Goal: Task Accomplishment & Management: Manage account settings

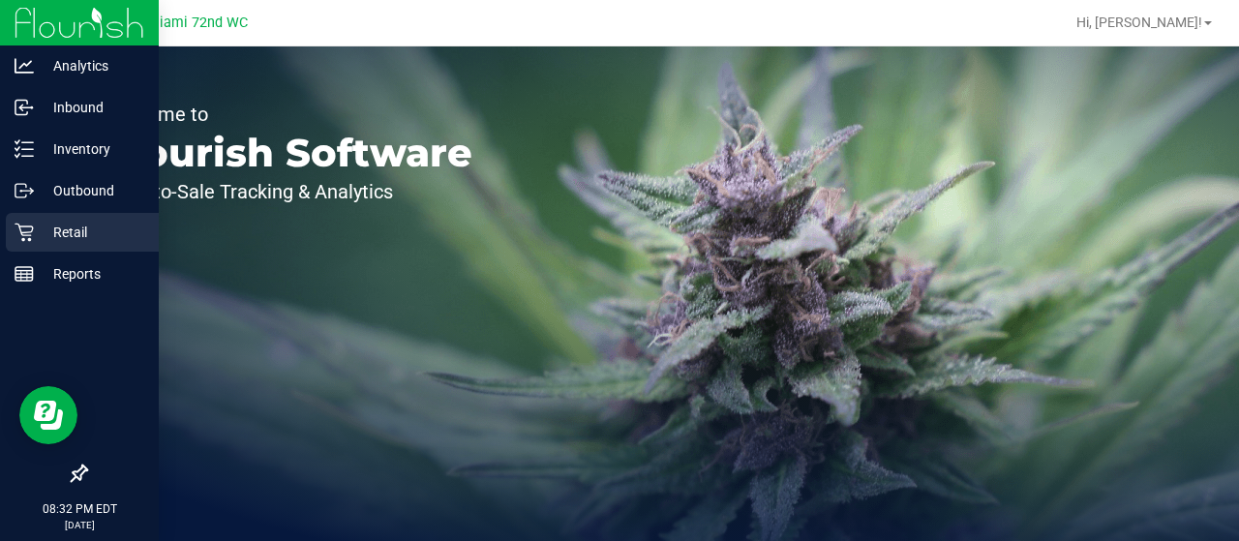
click at [25, 237] on icon at bounding box center [24, 232] width 19 height 19
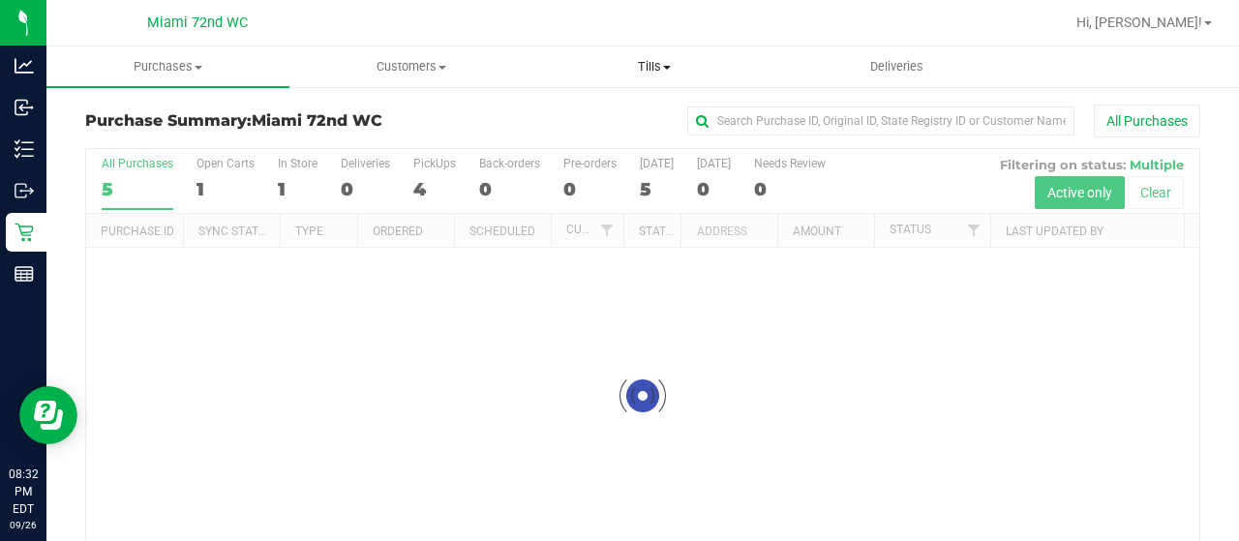
click at [636, 65] on span "Tills" at bounding box center [654, 66] width 241 height 17
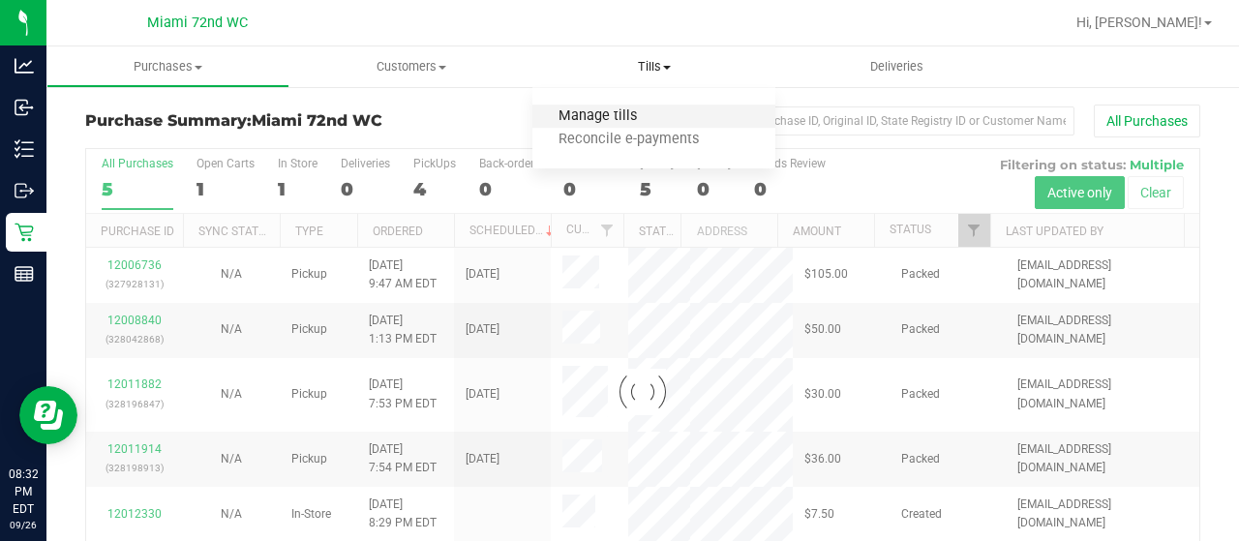
click at [610, 110] on span "Manage tills" at bounding box center [598, 116] width 131 height 16
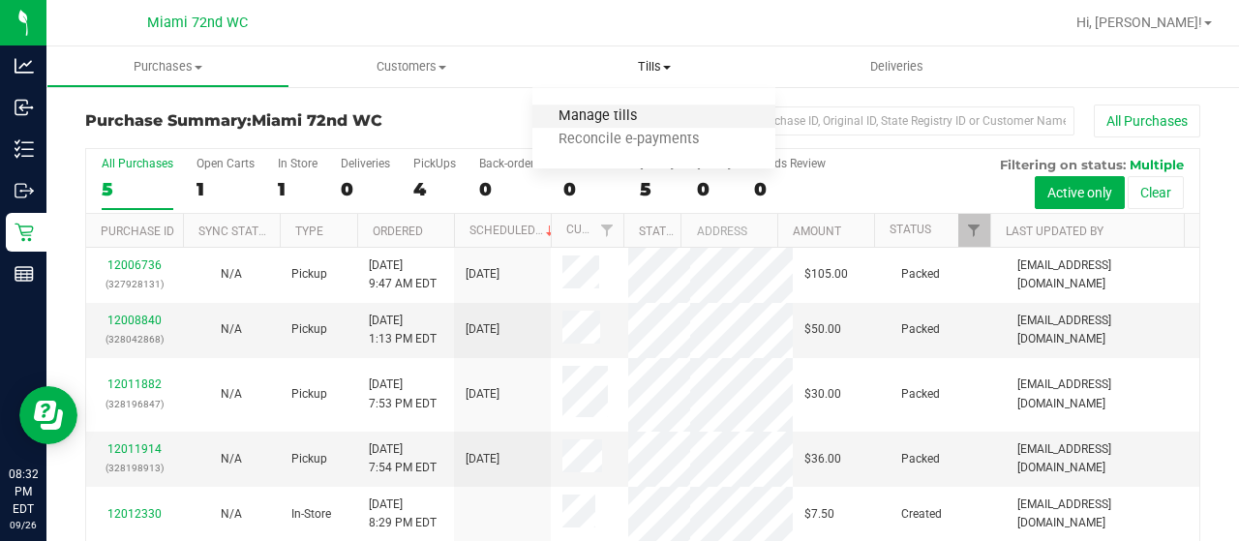
click at [599, 117] on span "Manage tills" at bounding box center [598, 116] width 131 height 16
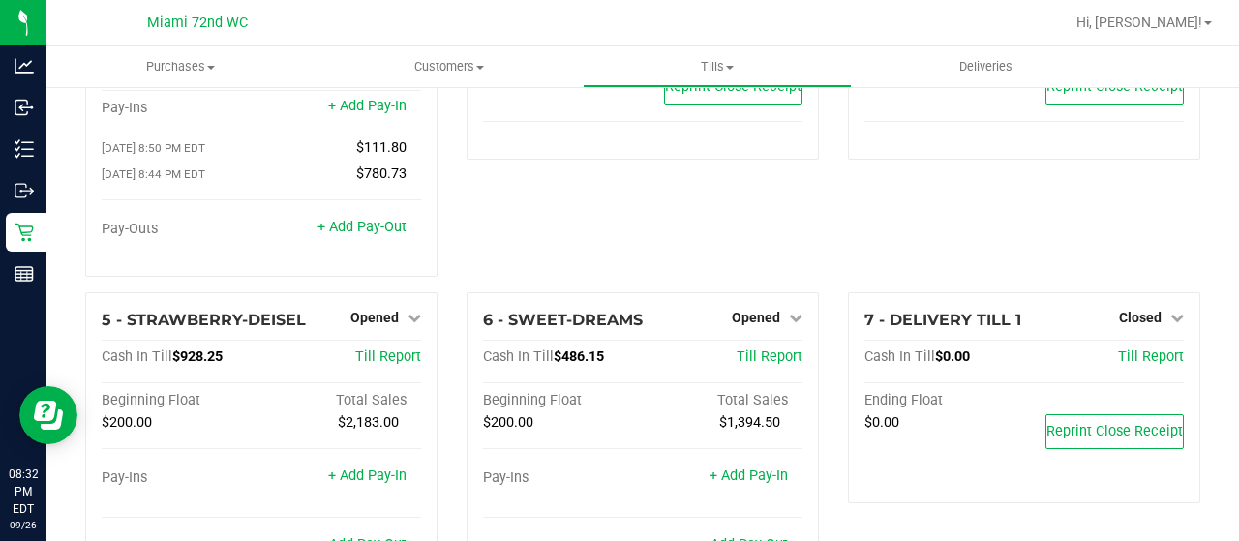
scroll to position [159, 0]
click at [749, 308] on span "Opened" at bounding box center [756, 315] width 48 height 15
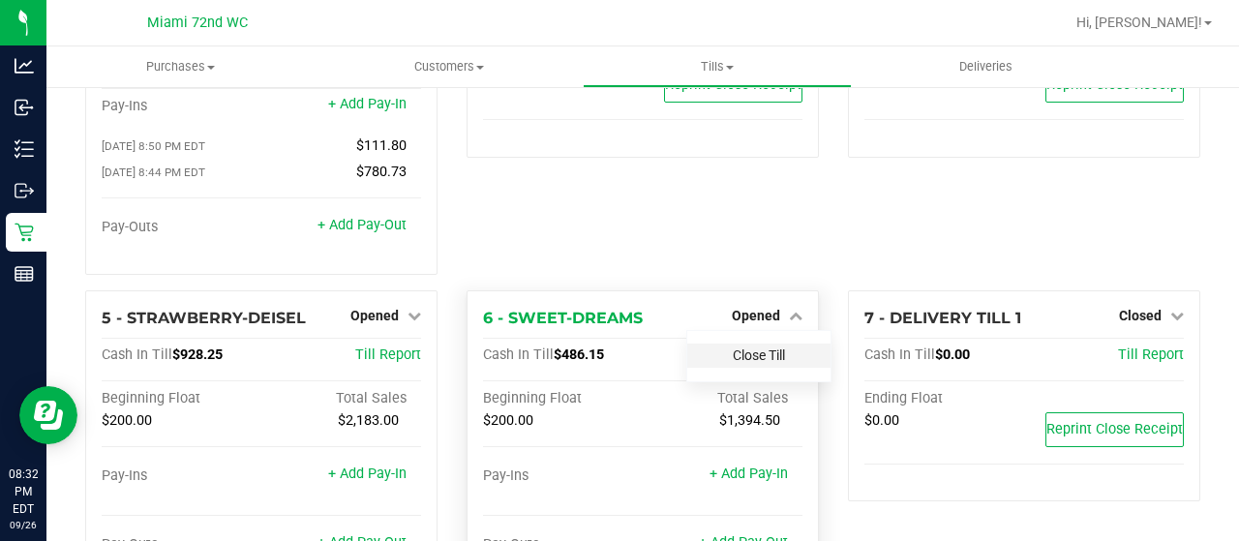
click at [748, 348] on link "Close Till" at bounding box center [759, 355] width 52 height 15
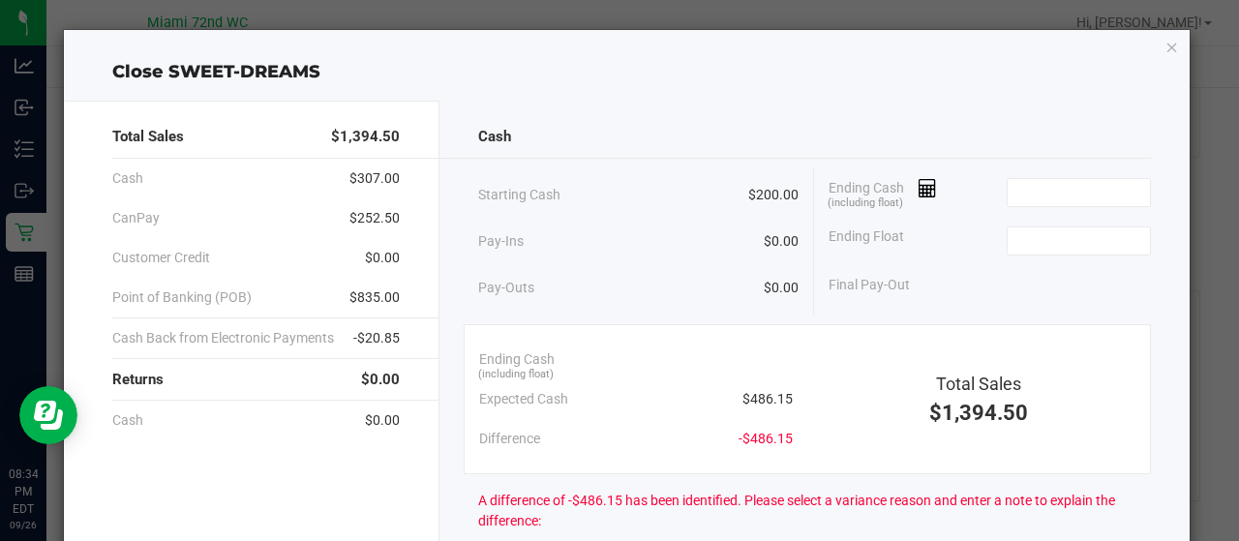
click at [1090, 168] on div "Ending Cash (including float)" at bounding box center [990, 192] width 322 height 48
click at [1070, 183] on input at bounding box center [1079, 192] width 142 height 27
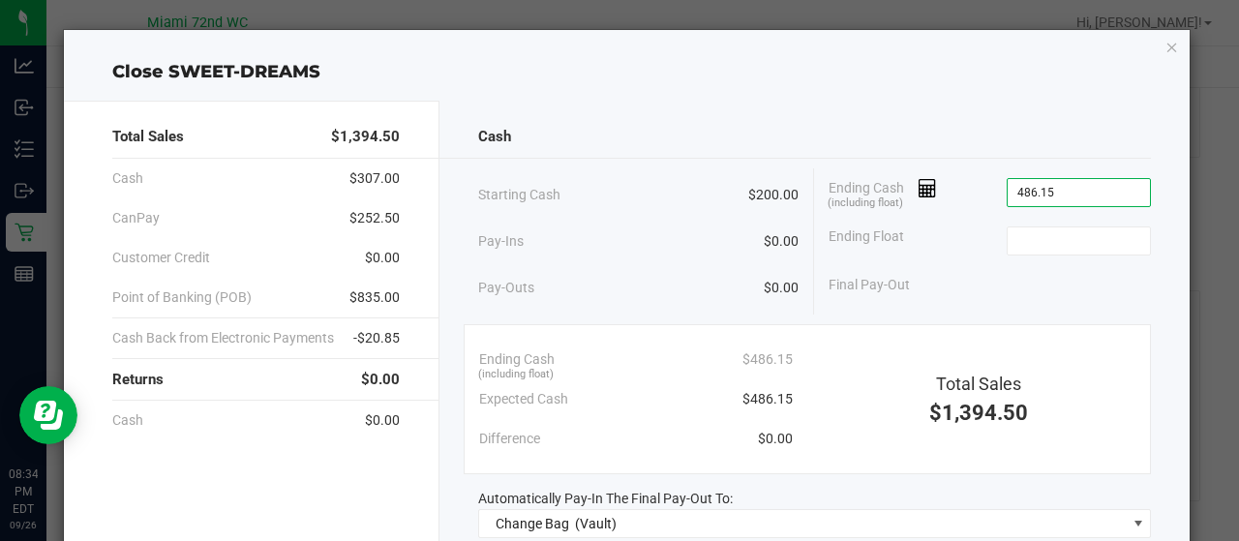
type input "$486.15"
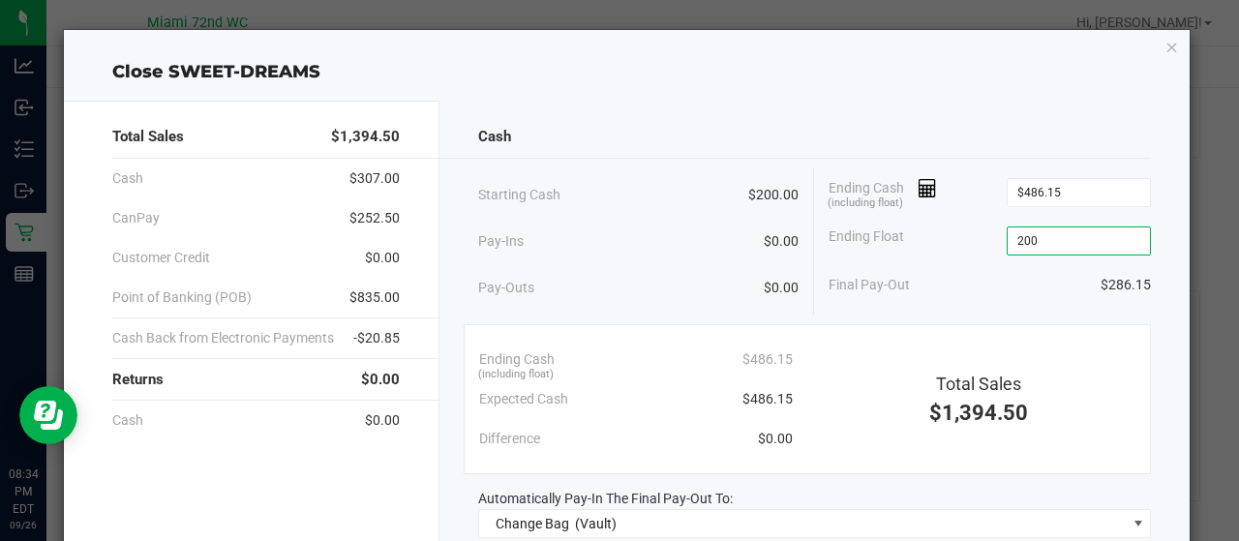
type input "$200.00"
click at [904, 258] on div "Ending Float $200.00" at bounding box center [990, 241] width 322 height 48
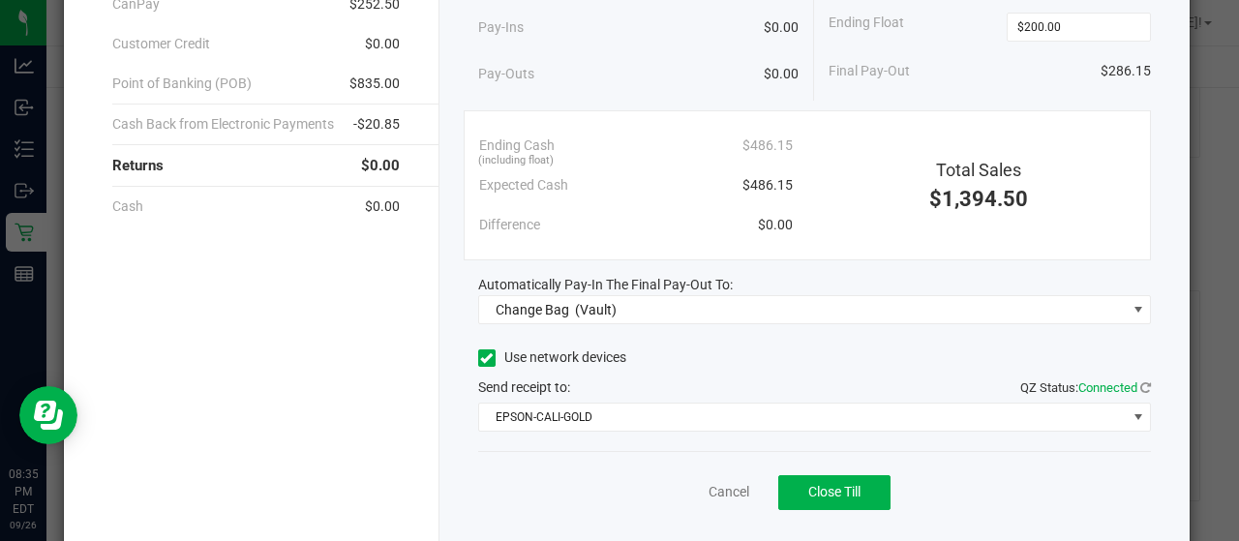
scroll to position [218, 0]
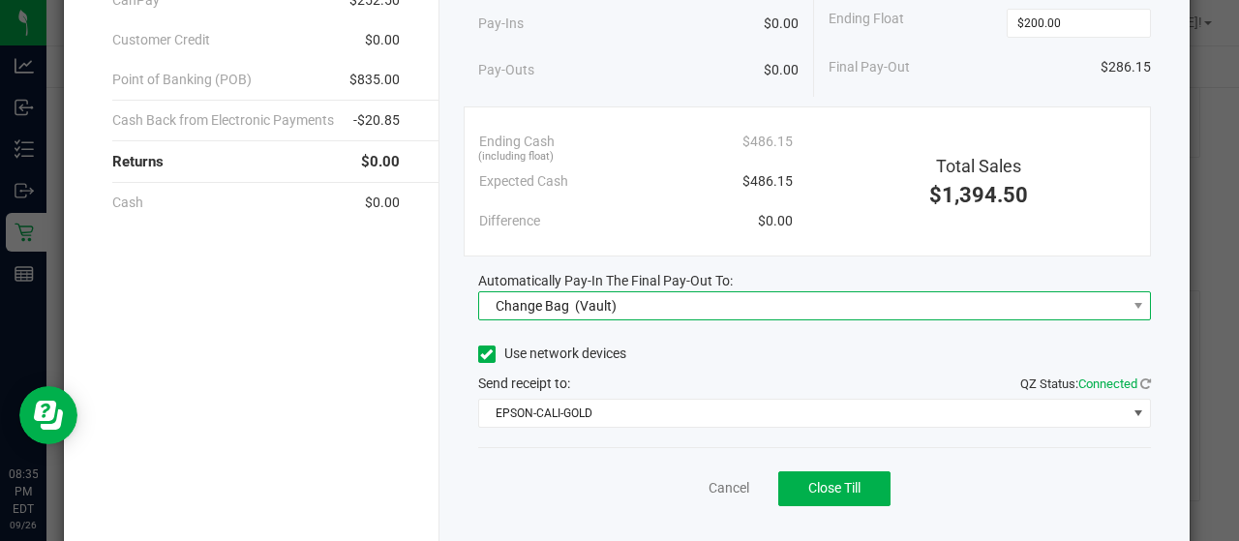
click at [844, 305] on span "Change Bag (Vault)" at bounding box center [803, 305] width 648 height 27
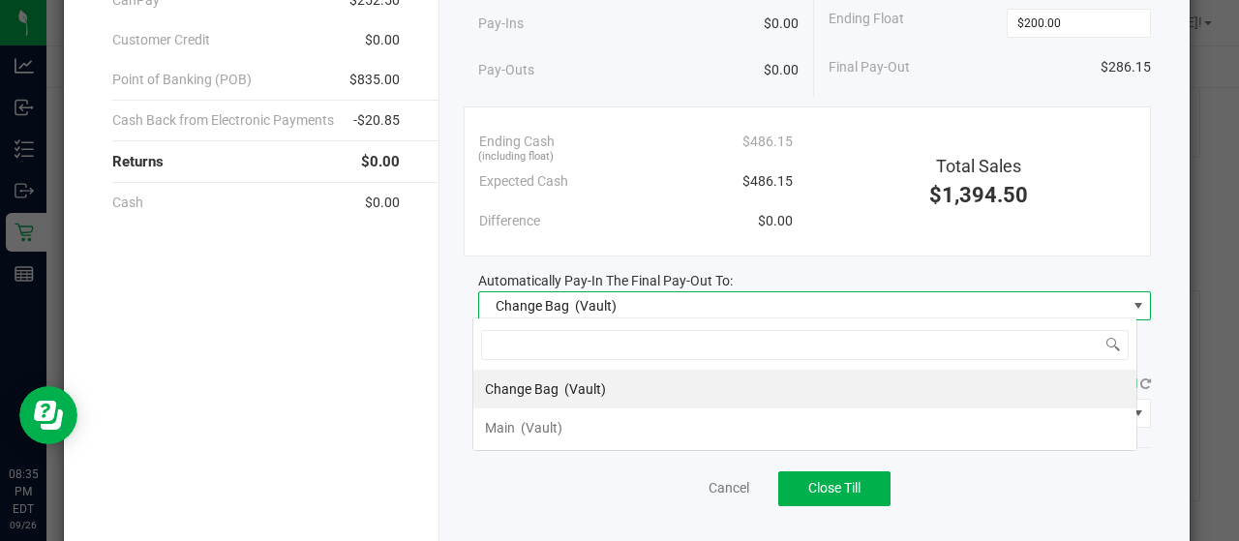
scroll to position [28, 665]
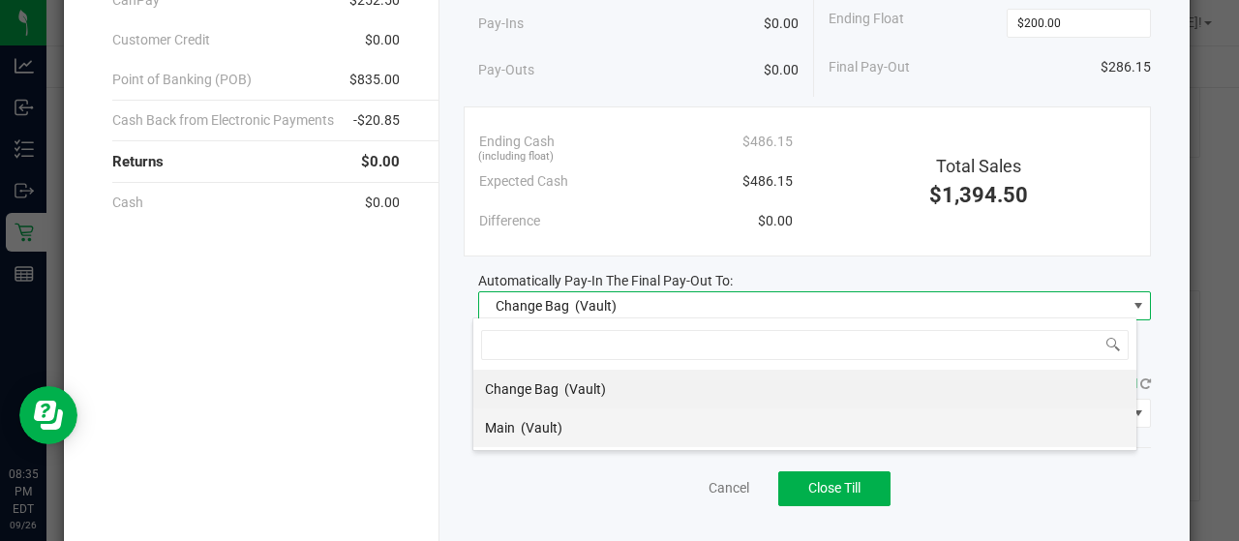
click at [715, 416] on li "Main (Vault)" at bounding box center [805, 428] width 663 height 39
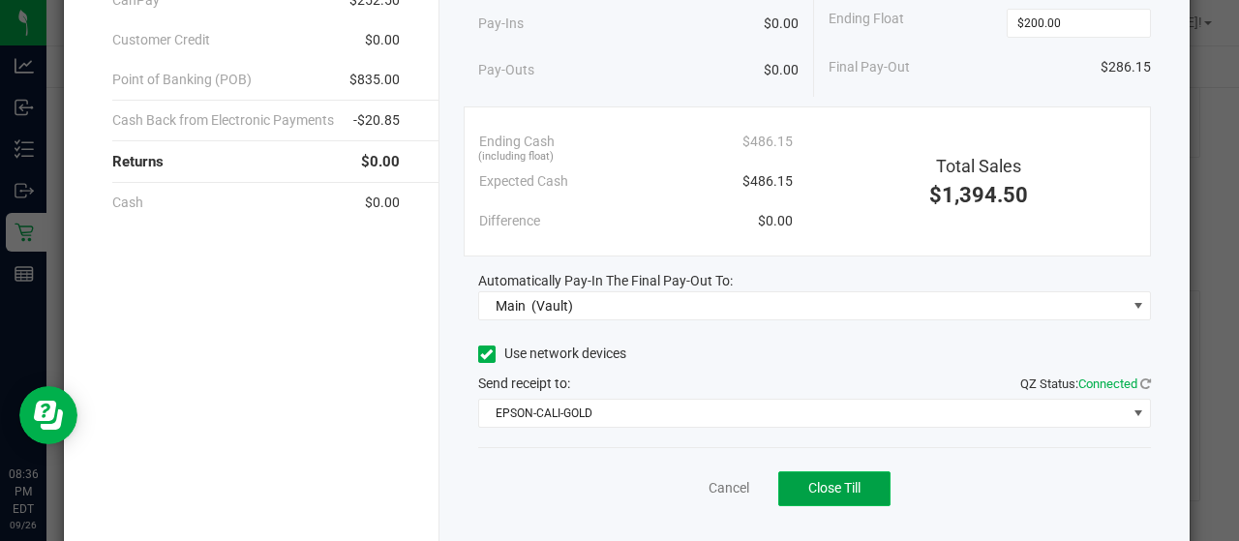
click at [842, 485] on span "Close Till" at bounding box center [835, 487] width 52 height 15
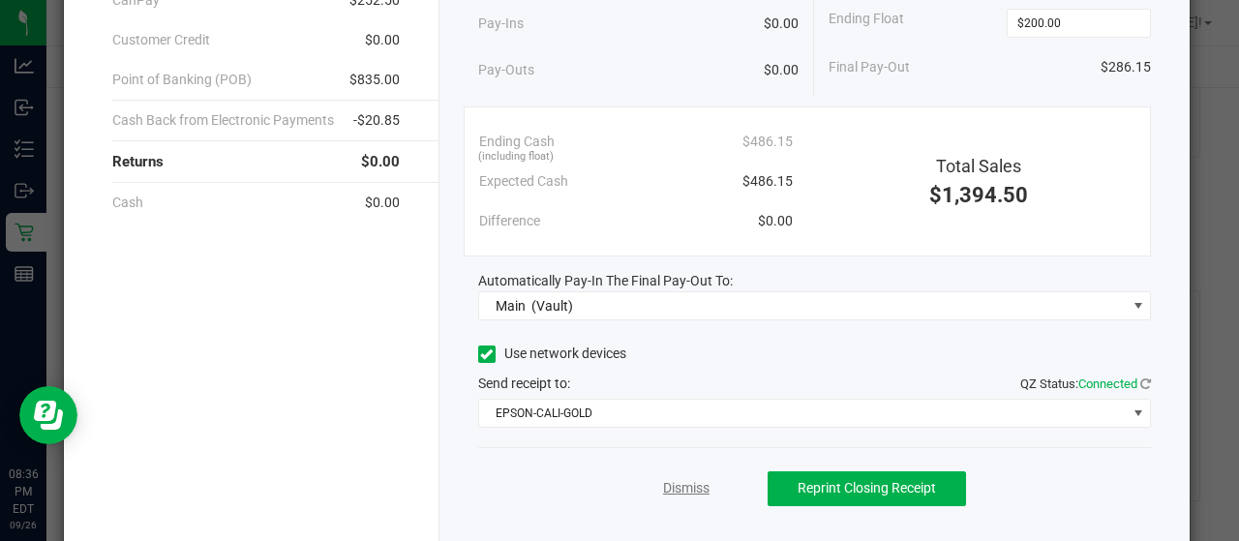
click at [666, 478] on link "Dismiss" at bounding box center [686, 488] width 46 height 20
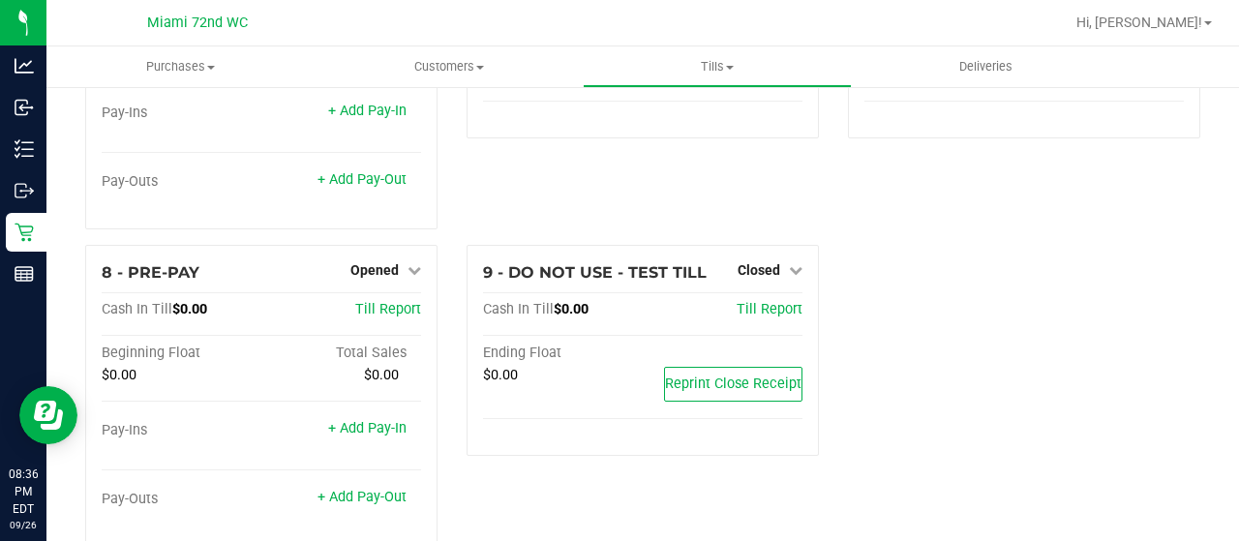
scroll to position [542, 0]
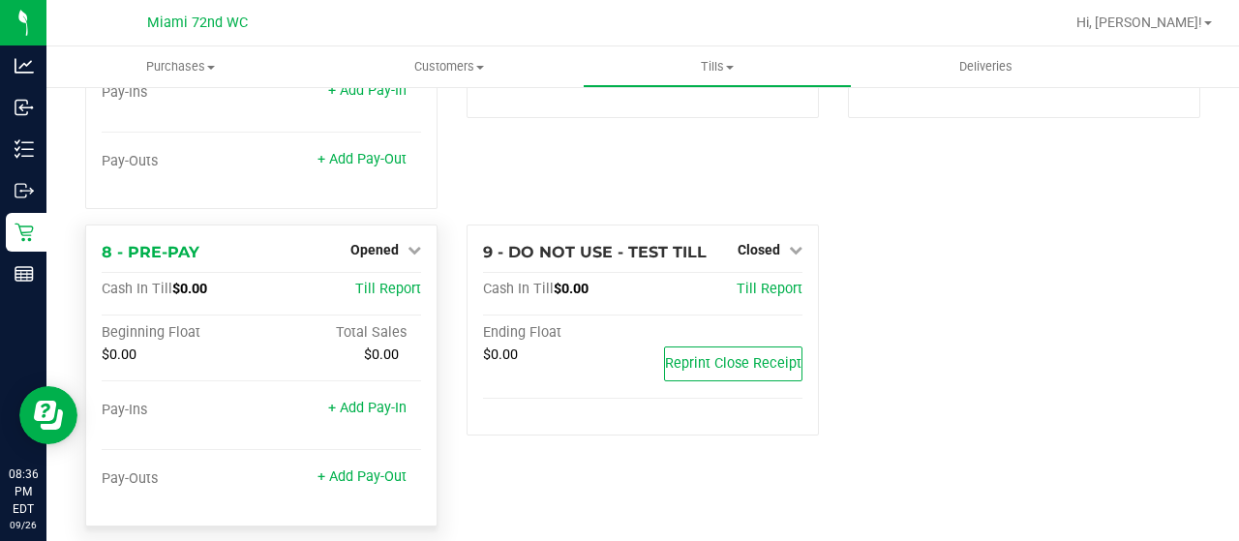
click at [423, 243] on div "8 - PRE-PAY Opened Close Till Cash In Till $0.00 Till Report Beginning Float To…" at bounding box center [261, 376] width 352 height 302
click at [393, 242] on span "Opened" at bounding box center [375, 249] width 48 height 15
click at [392, 282] on link "Close Till" at bounding box center [377, 289] width 52 height 15
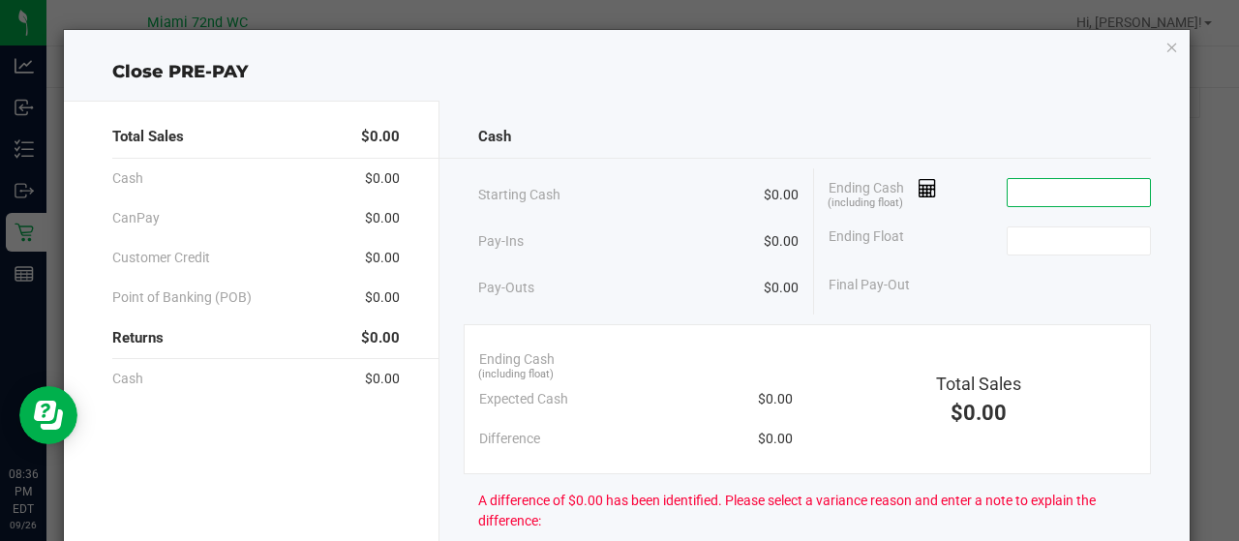
click at [1038, 201] on input at bounding box center [1079, 192] width 142 height 27
type input "$0.00"
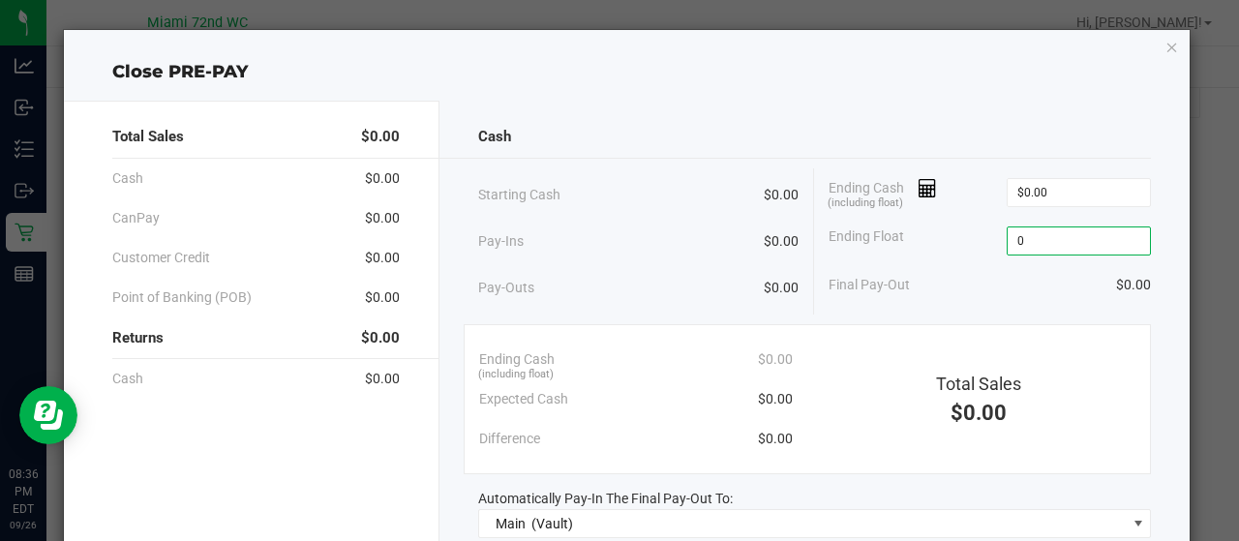
type input "$0.00"
click at [848, 318] on div "Cash Starting Cash $0.00 Pay-Ins $0.00 Pay-Outs $0.00 Ending Cash (including fl…" at bounding box center [815, 437] width 751 height 673
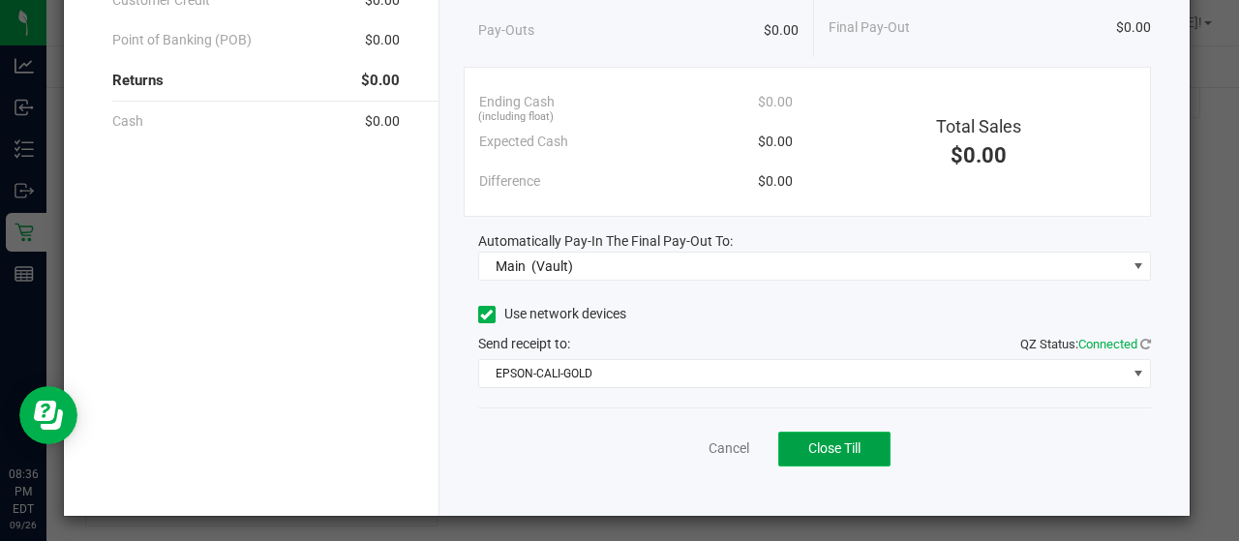
click at [852, 432] on button "Close Till" at bounding box center [835, 449] width 112 height 35
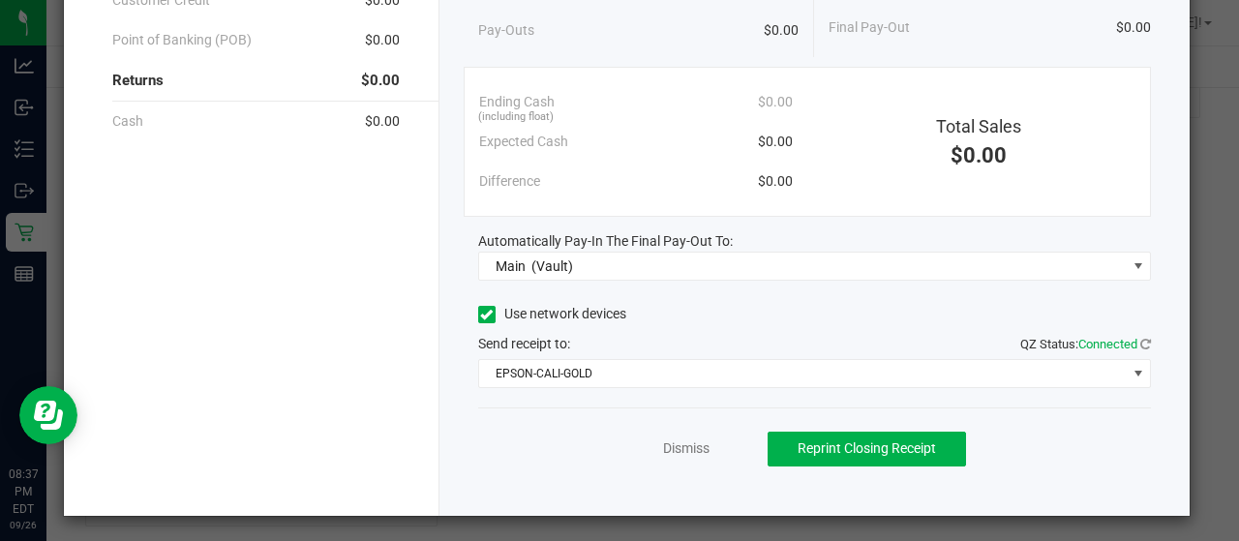
scroll to position [0, 0]
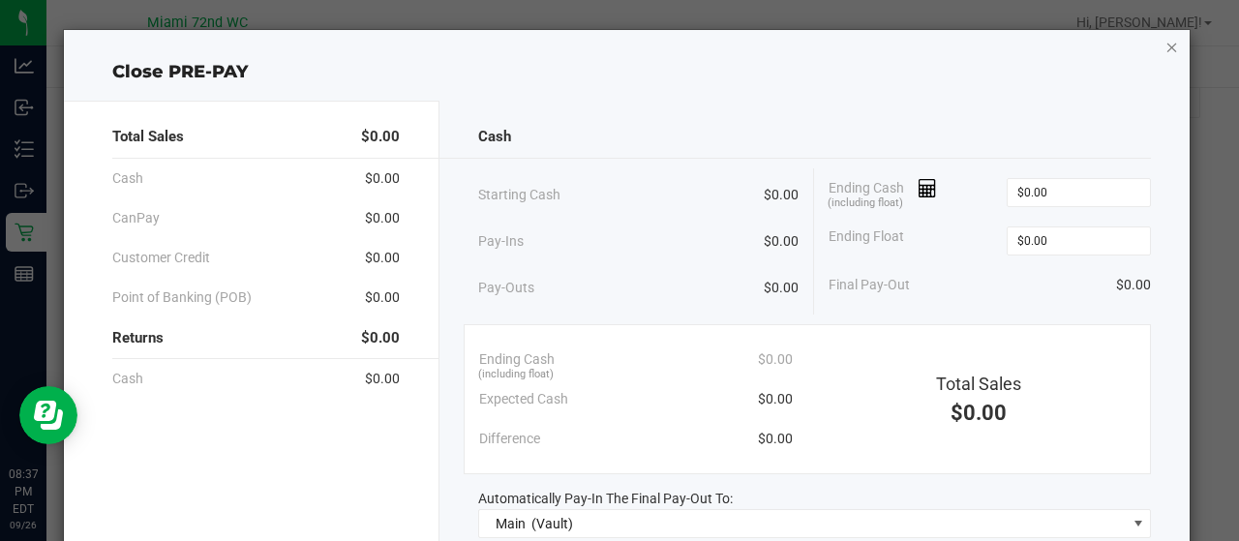
click at [1166, 53] on icon "button" at bounding box center [1173, 46] width 14 height 23
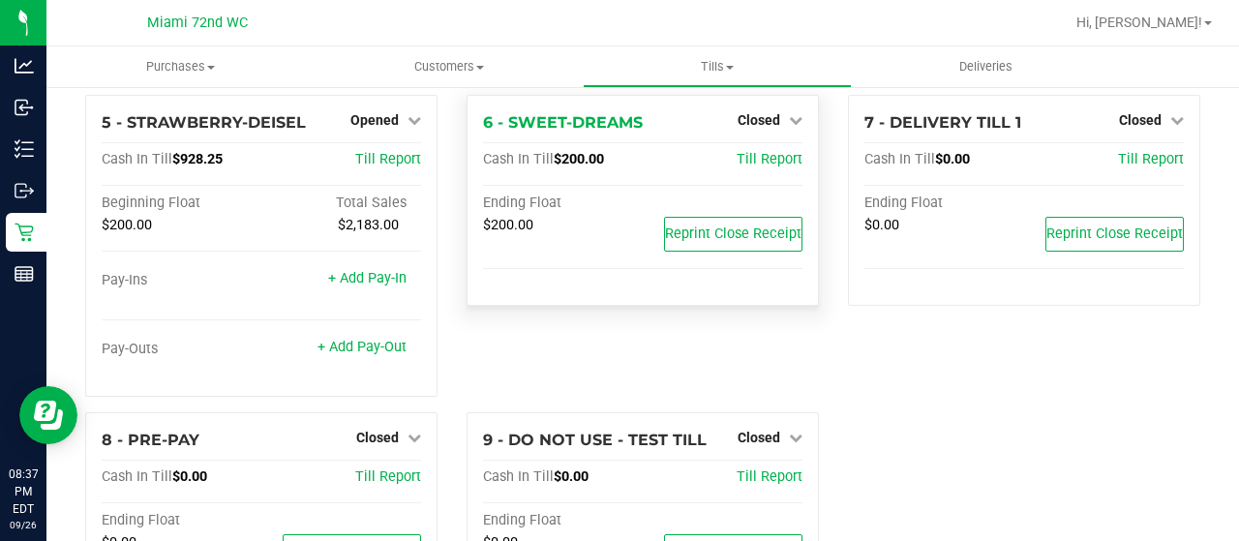
scroll to position [347, 0]
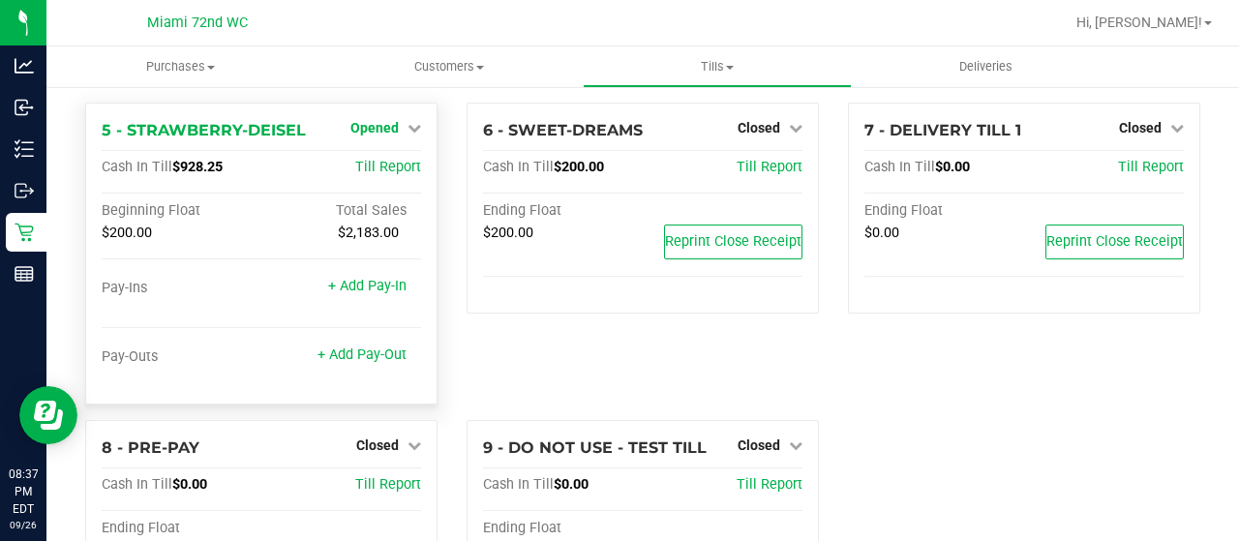
click at [376, 120] on span "Opened" at bounding box center [375, 127] width 48 height 15
click at [374, 160] on link "Close Till" at bounding box center [377, 167] width 52 height 15
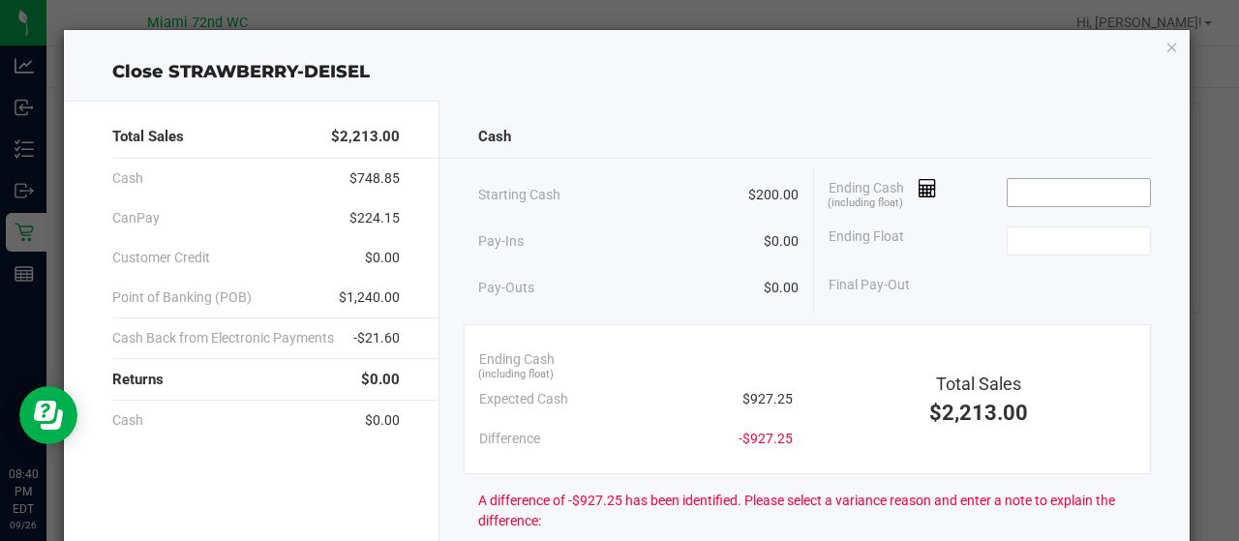
click at [1011, 181] on input at bounding box center [1079, 192] width 142 height 27
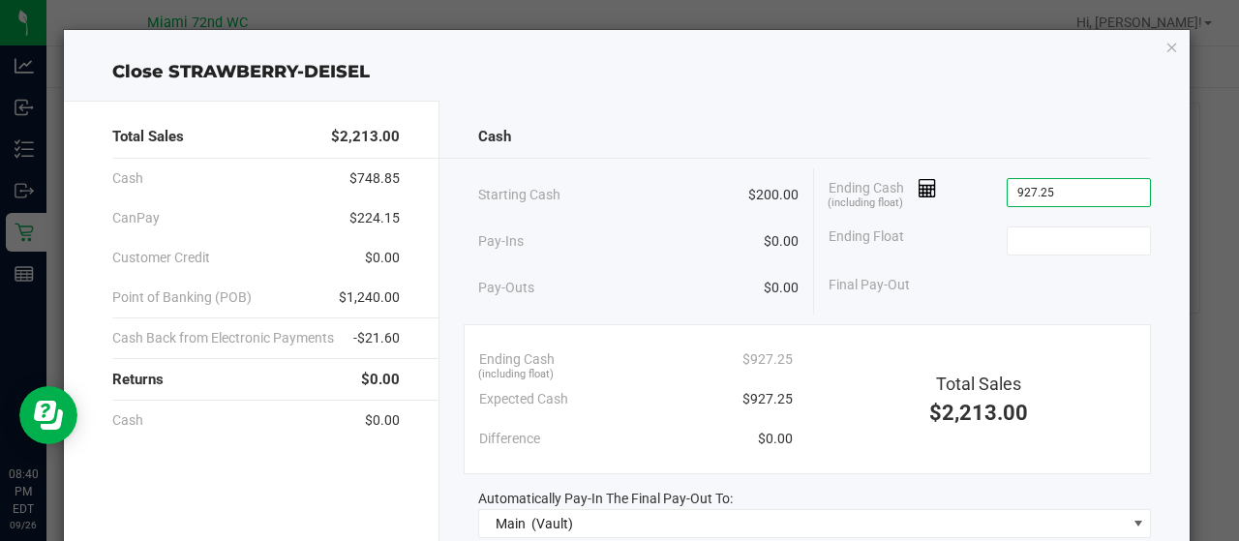
type input "$927.25"
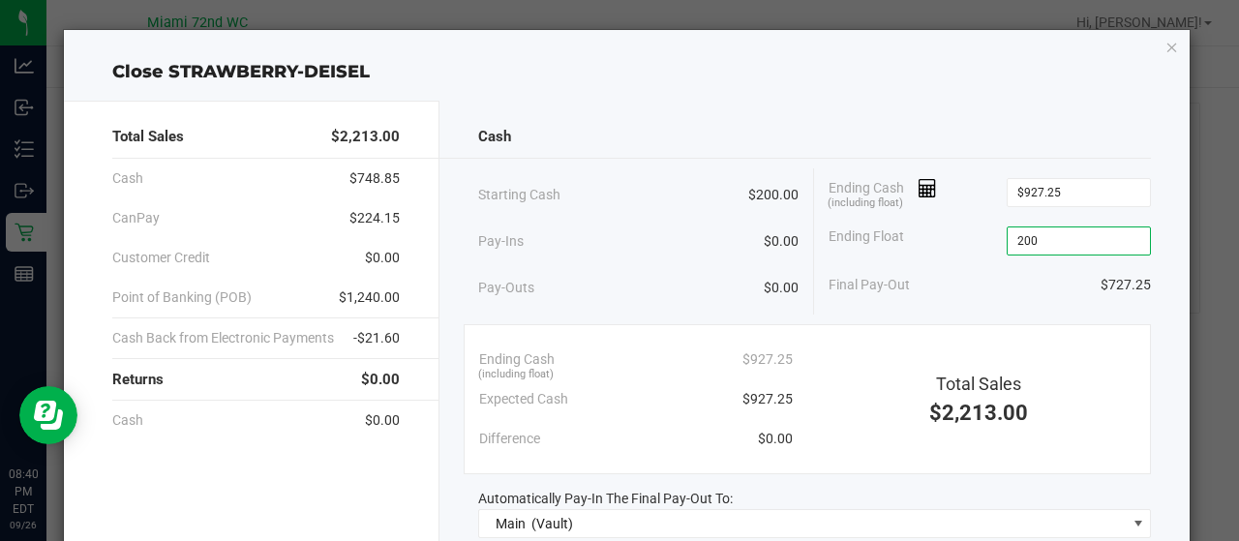
type input "$200.00"
click at [855, 289] on span "Final Pay-Out" at bounding box center [869, 285] width 81 height 20
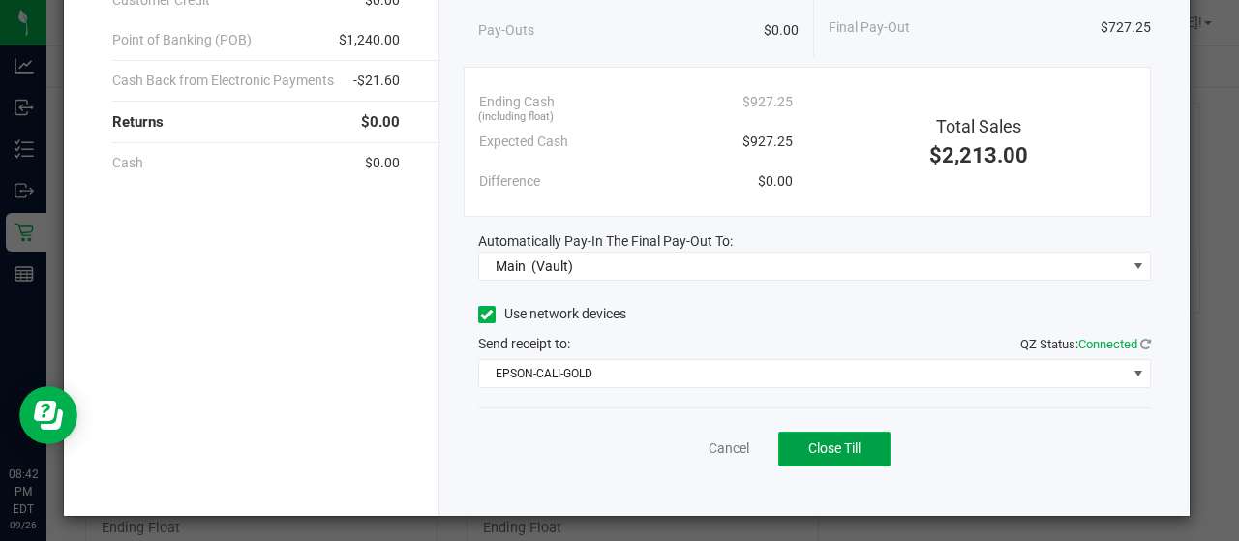
click at [818, 451] on span "Close Till" at bounding box center [835, 448] width 52 height 15
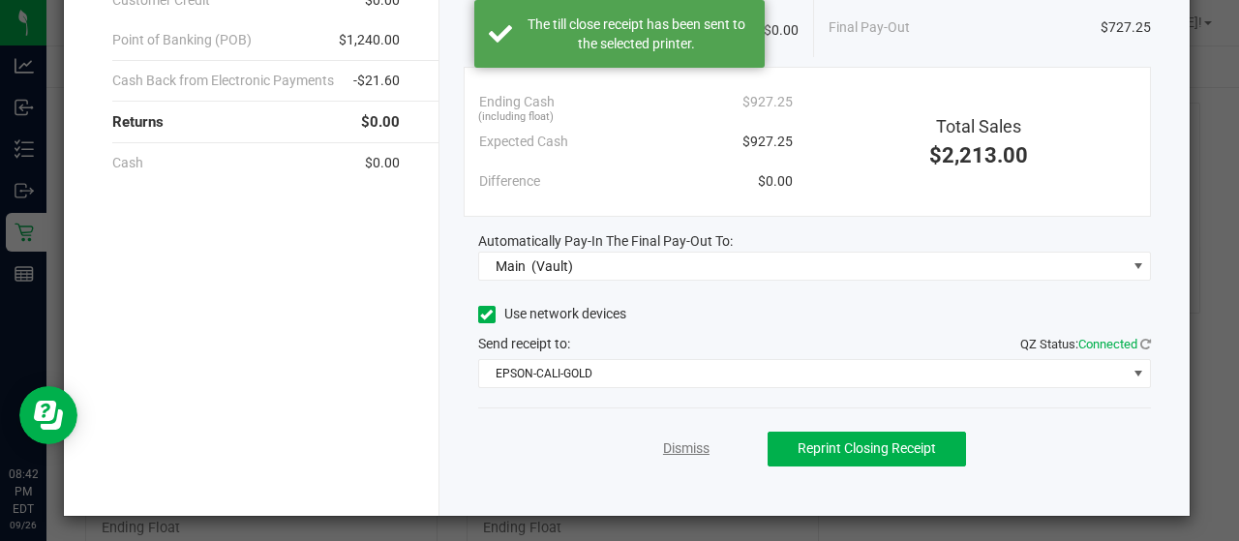
click at [681, 443] on link "Dismiss" at bounding box center [686, 449] width 46 height 20
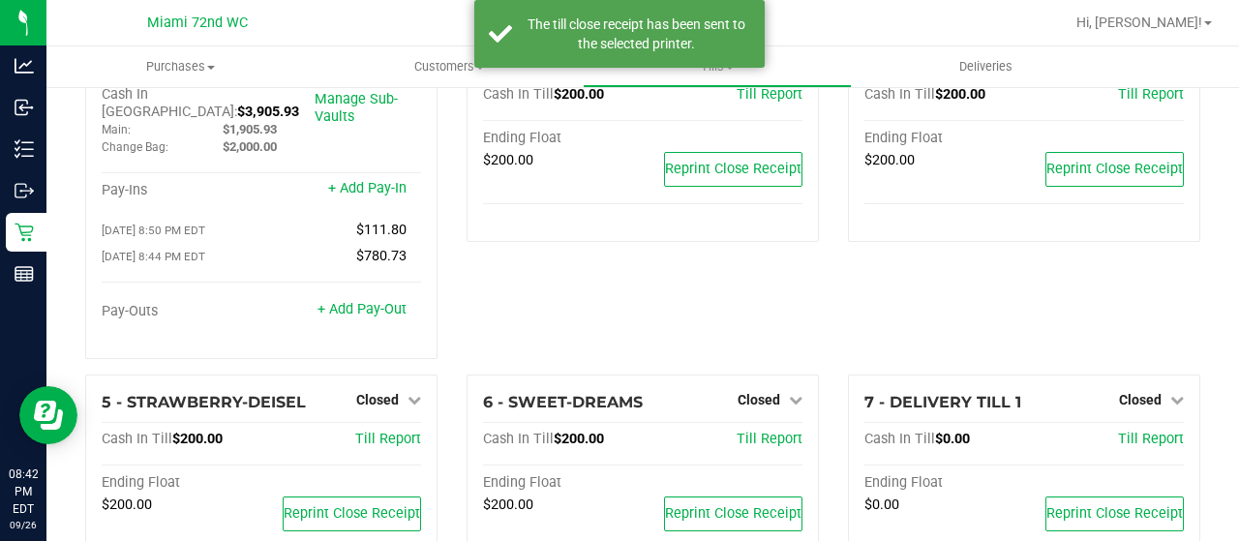
scroll to position [0, 0]
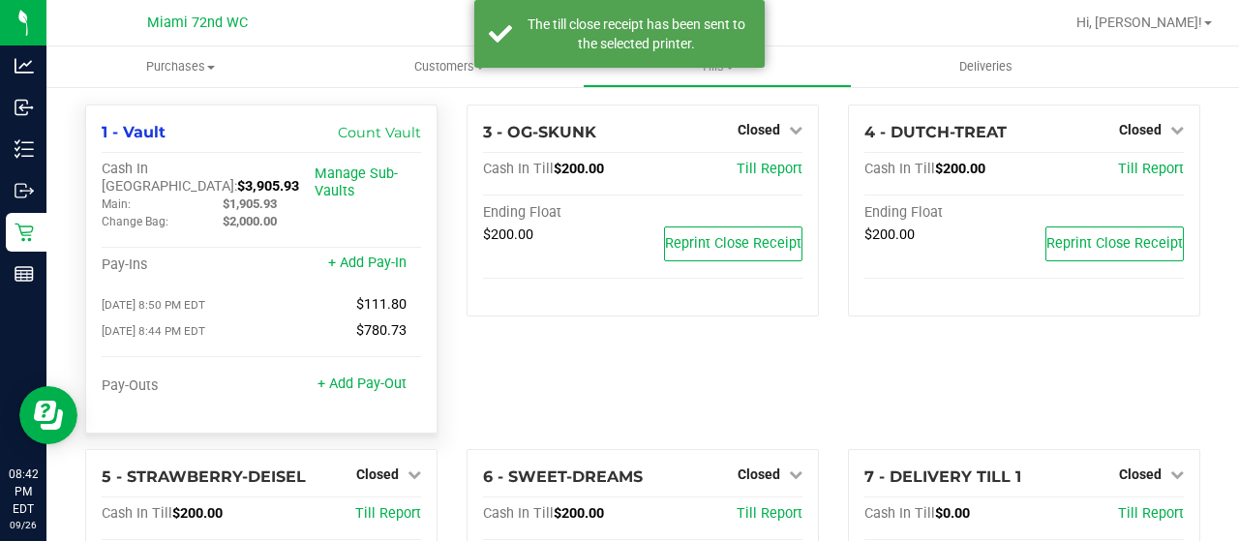
click at [237, 178] on span "$3,905.93" at bounding box center [268, 186] width 62 height 16
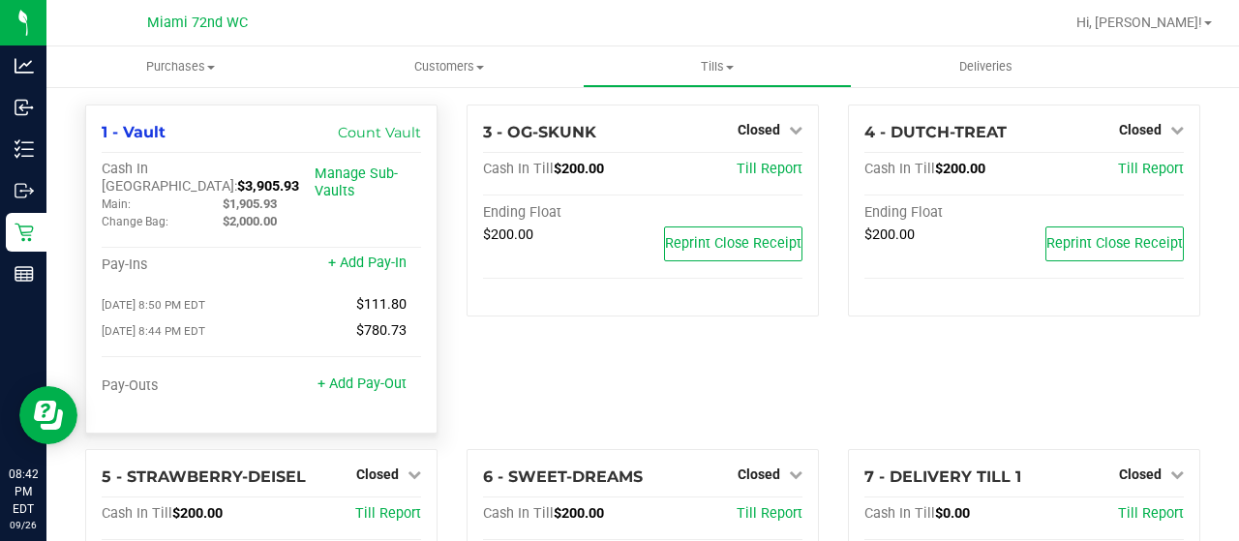
copy span "3,905.93"
click at [457, 229] on div "3 - OG-SKUNK Closed Open Till Cash In Till $200.00 Till Report Ending Float $20…" at bounding box center [643, 277] width 382 height 345
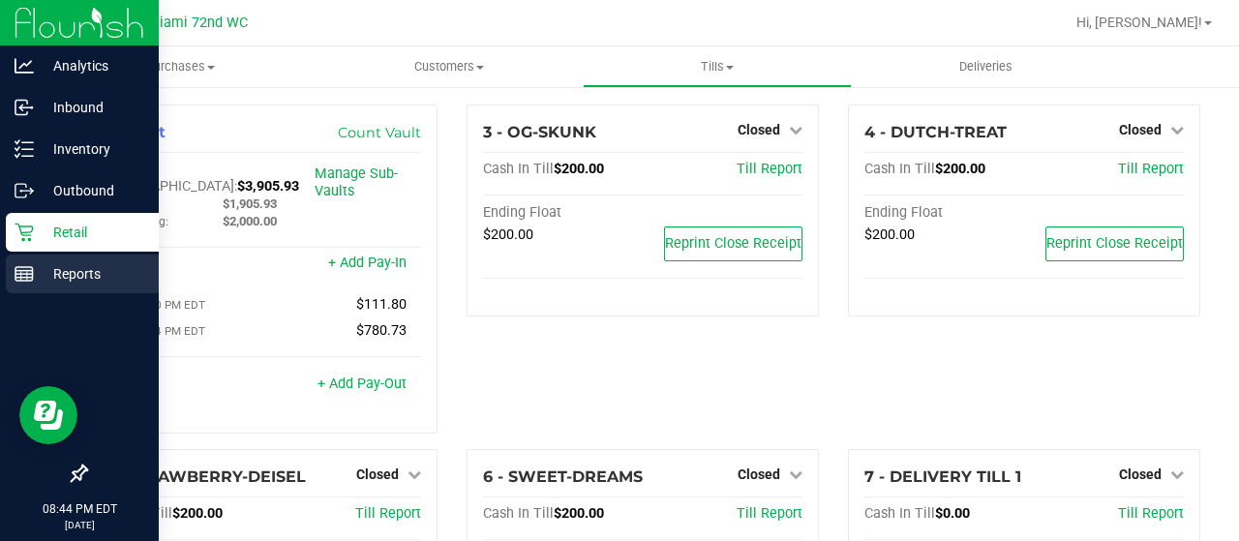
click at [31, 289] on div "Reports" at bounding box center [82, 274] width 153 height 39
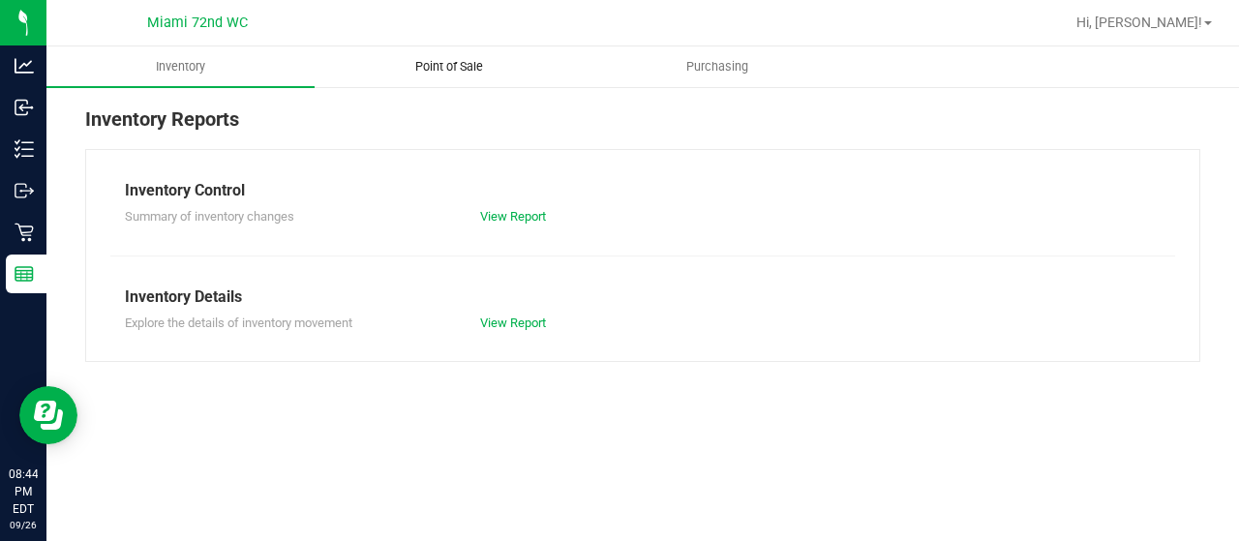
click at [436, 80] on uib-tab-heading "Point of Sale" at bounding box center [449, 66] width 266 height 39
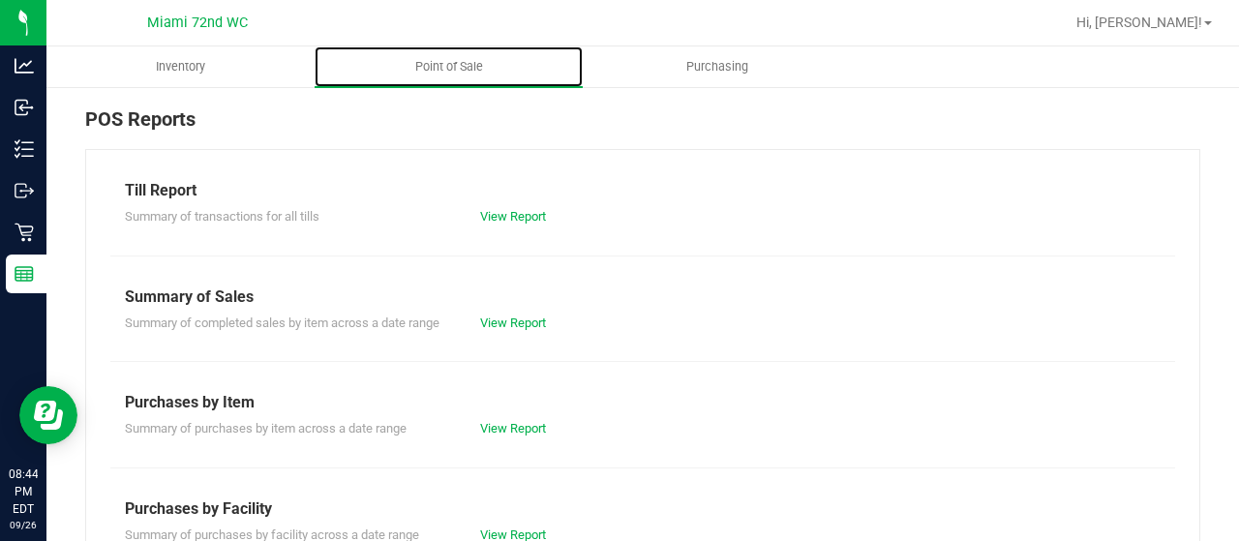
scroll to position [492, 0]
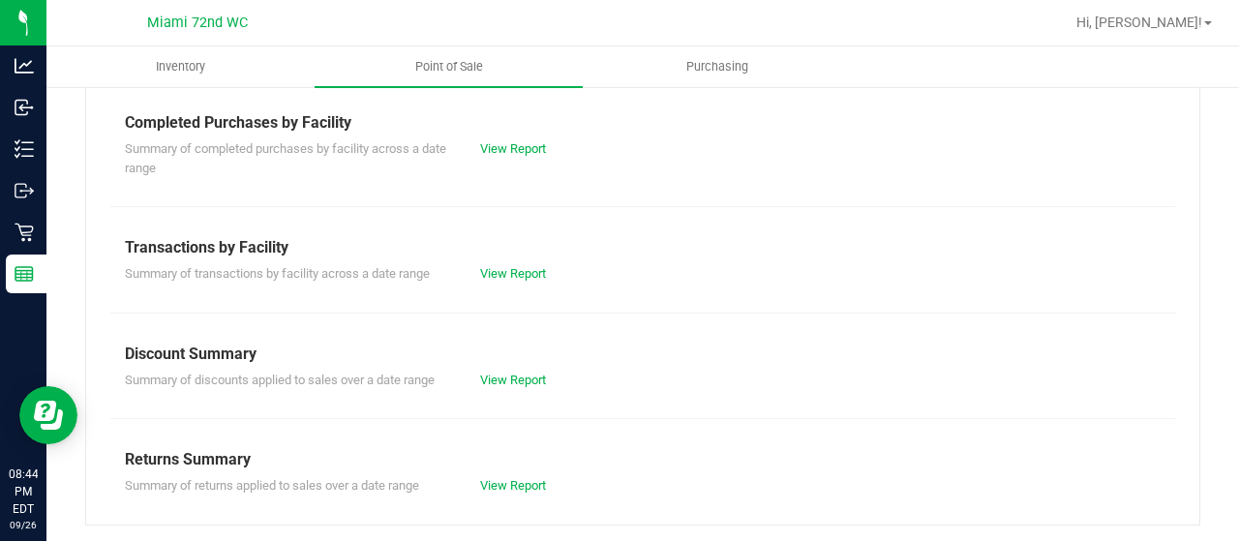
click at [512, 260] on div "Summary of transactions by facility across a date range View Report" at bounding box center [642, 272] width 1065 height 24
click at [512, 275] on link "View Report" at bounding box center [513, 273] width 66 height 15
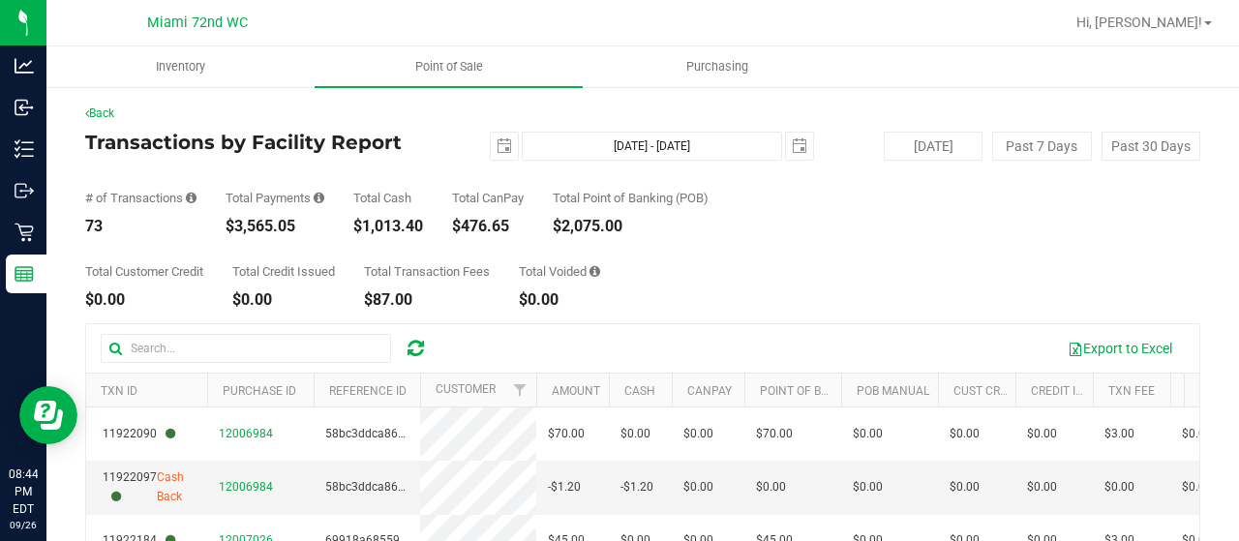
click at [273, 233] on div "$3,565.05" at bounding box center [275, 226] width 99 height 15
copy div "3,565.05"
click at [407, 228] on div "$1,013.40" at bounding box center [388, 226] width 70 height 15
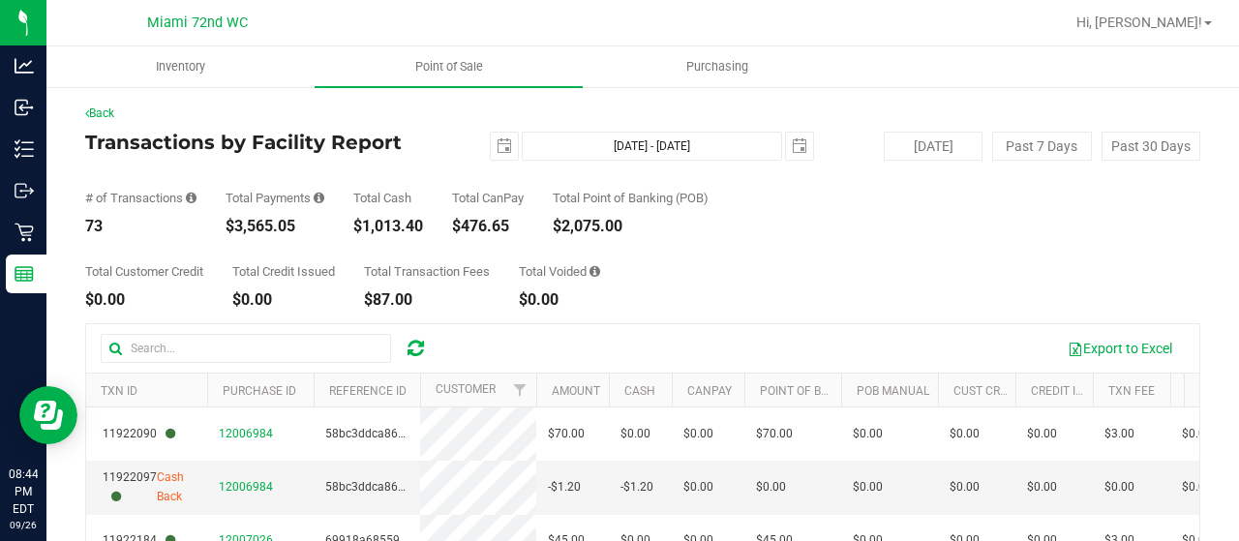
copy div "1,013.40"
click at [503, 146] on span "select" at bounding box center [504, 145] width 15 height 15
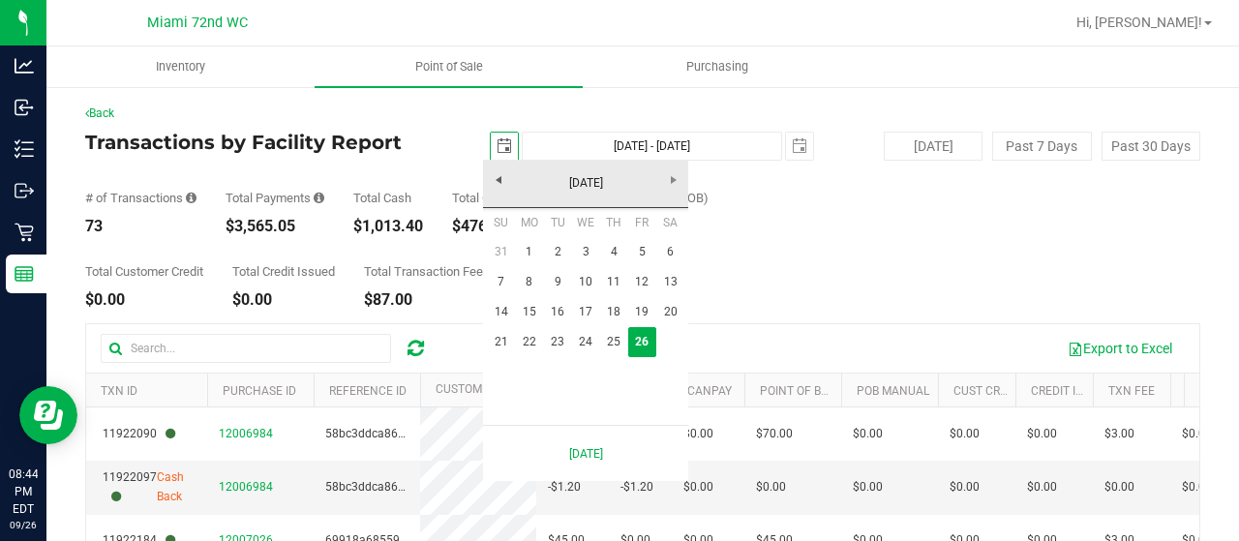
scroll to position [0, 47]
click at [536, 336] on link "22" at bounding box center [529, 342] width 28 height 30
type input "[DATE]"
type input "[DATE] - [DATE]"
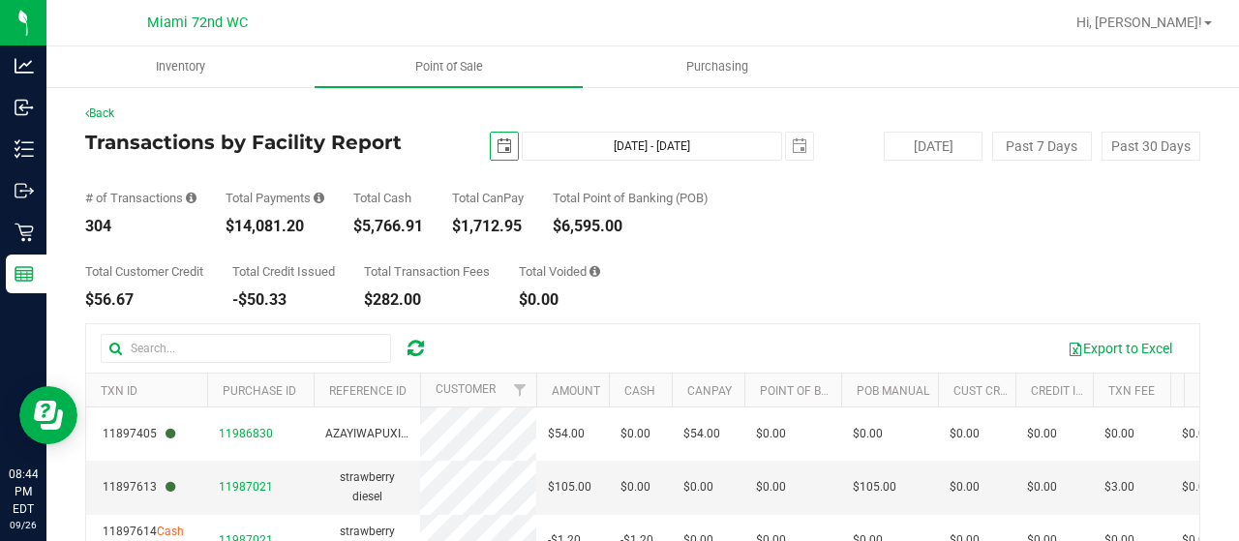
click at [279, 228] on div "$14,081.20" at bounding box center [275, 226] width 99 height 15
copy div "14,081.20"
click at [511, 127] on div "Back Transactions by Facility Report [DATE] [DATE] - [DATE] [DATE] [DATE] Past …" at bounding box center [642, 450] width 1115 height 691
click at [498, 146] on span "select" at bounding box center [504, 145] width 15 height 15
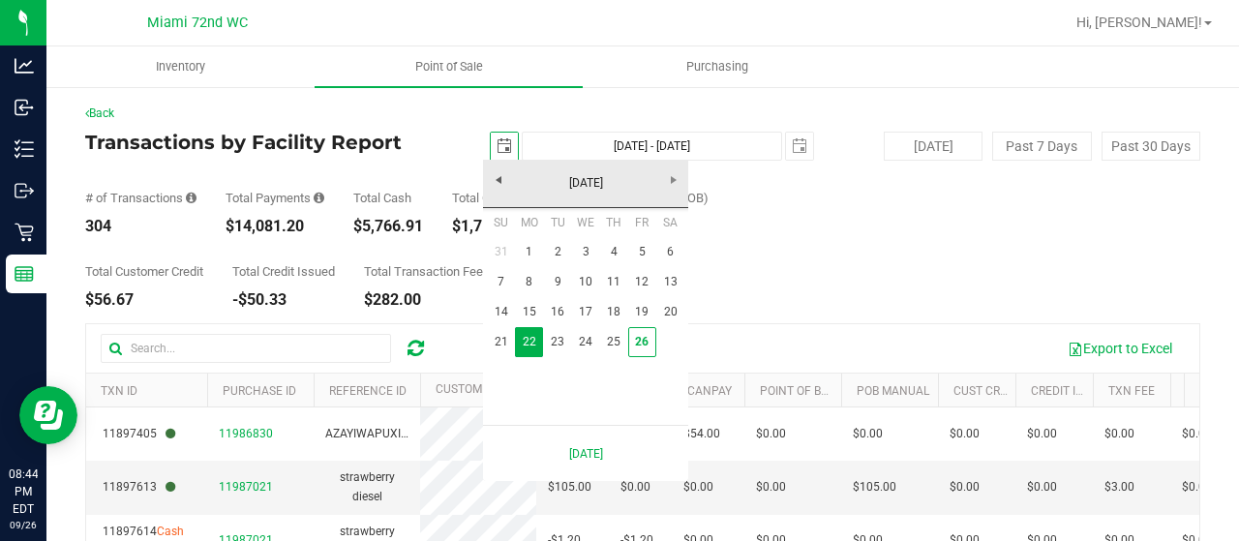
scroll to position [0, 47]
click at [523, 251] on link "1" at bounding box center [529, 252] width 28 height 30
type input "[DATE]"
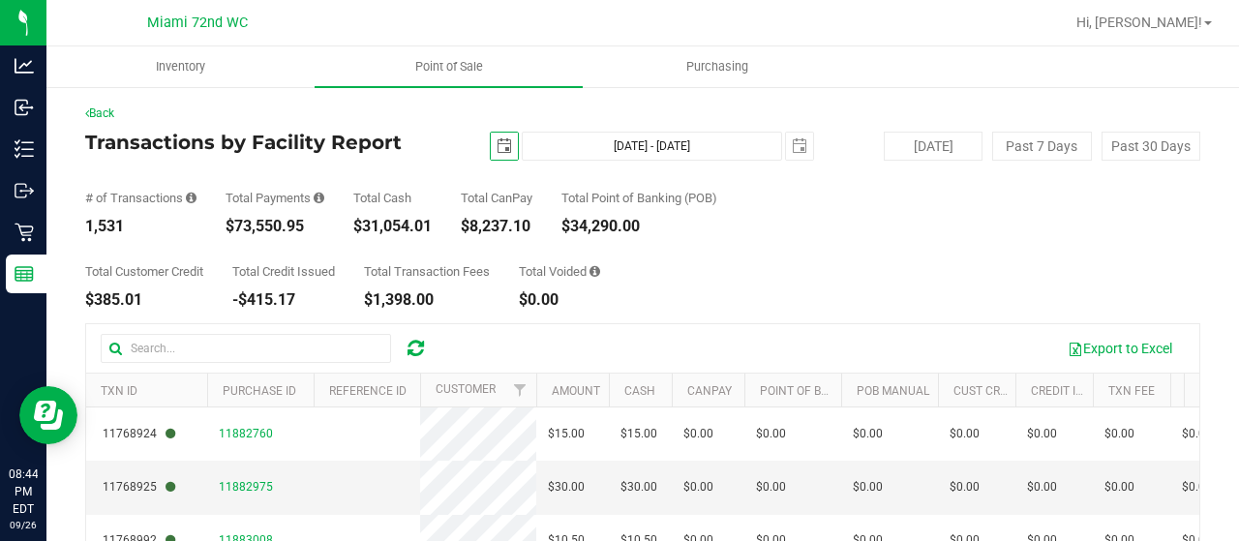
click at [265, 234] on div "$73,550.95" at bounding box center [275, 226] width 99 height 15
copy div "73,550.95"
click at [931, 132] on button "[DATE]" at bounding box center [933, 146] width 99 height 29
type input "[DATE] - [DATE]"
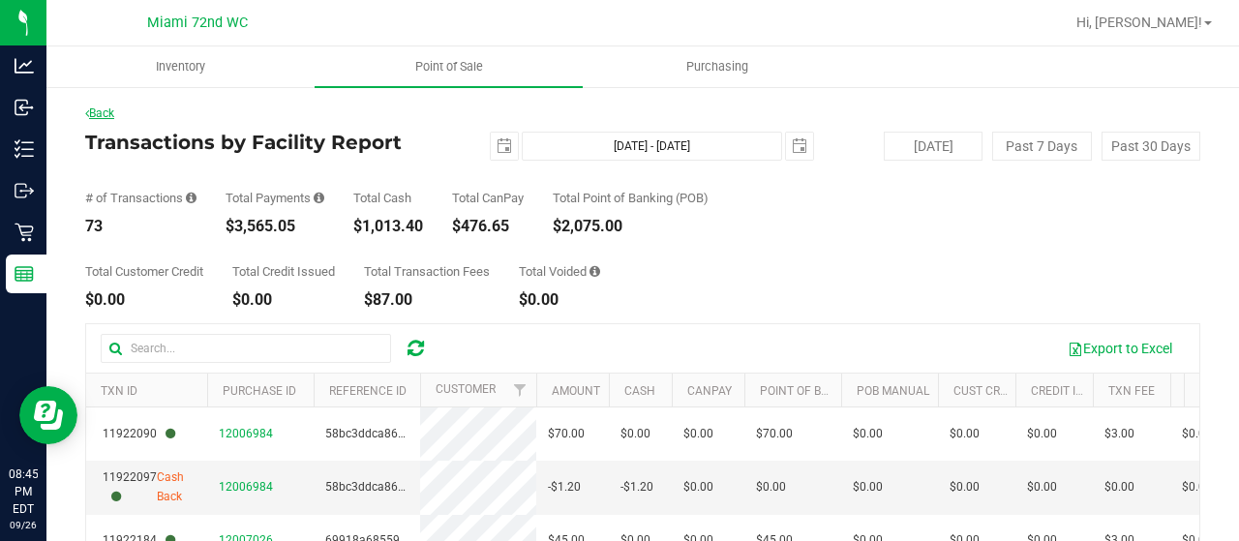
click at [98, 117] on link "Back" at bounding box center [99, 114] width 29 height 14
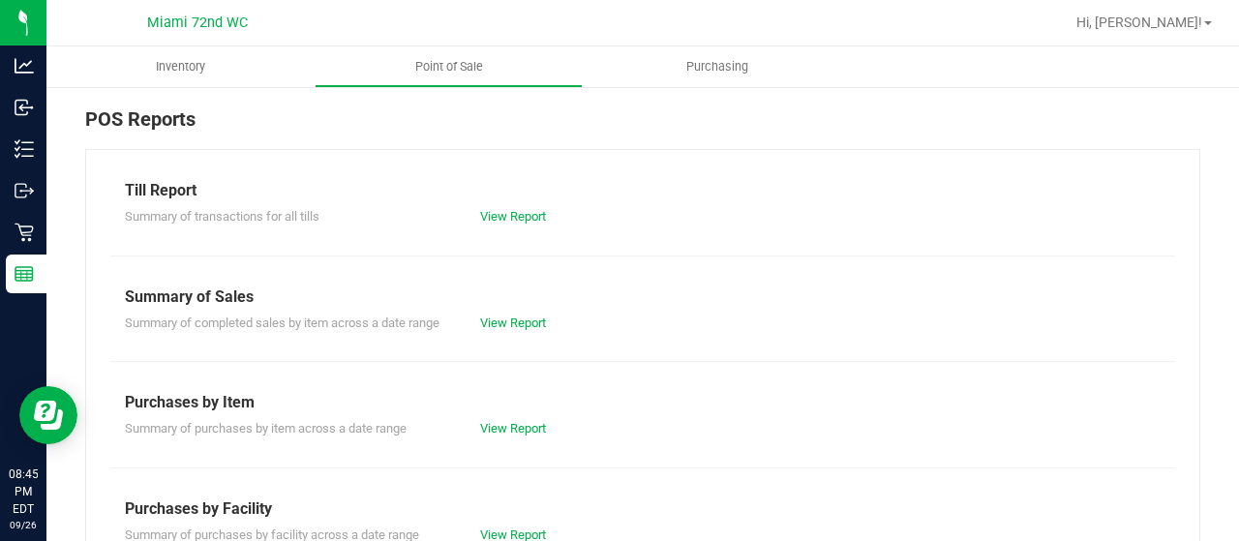
scroll to position [492, 0]
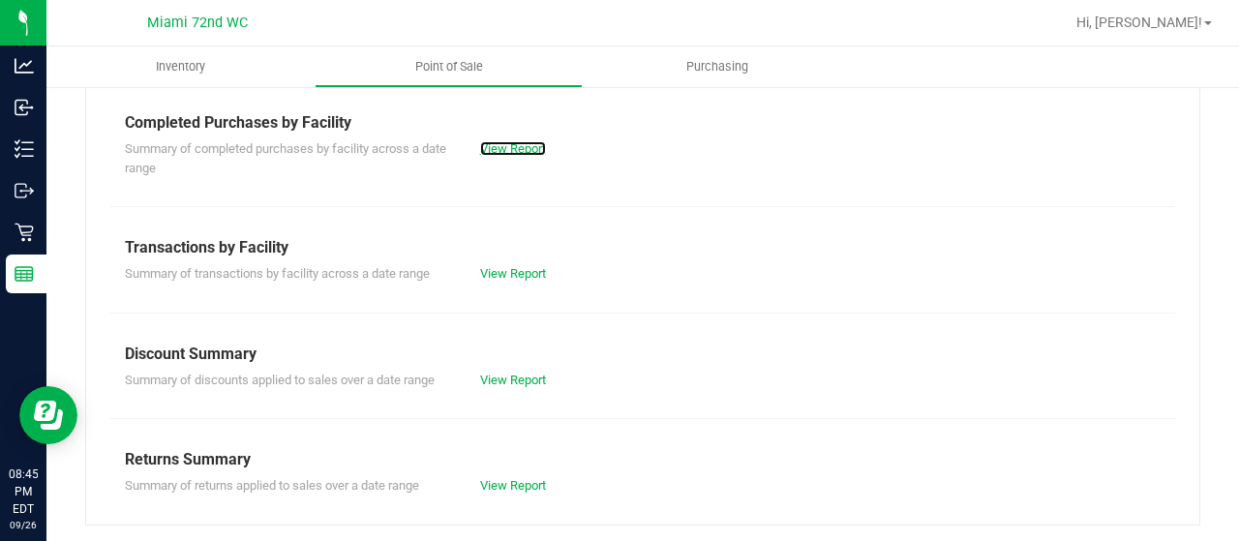
click at [496, 141] on link "View Report" at bounding box center [513, 148] width 66 height 15
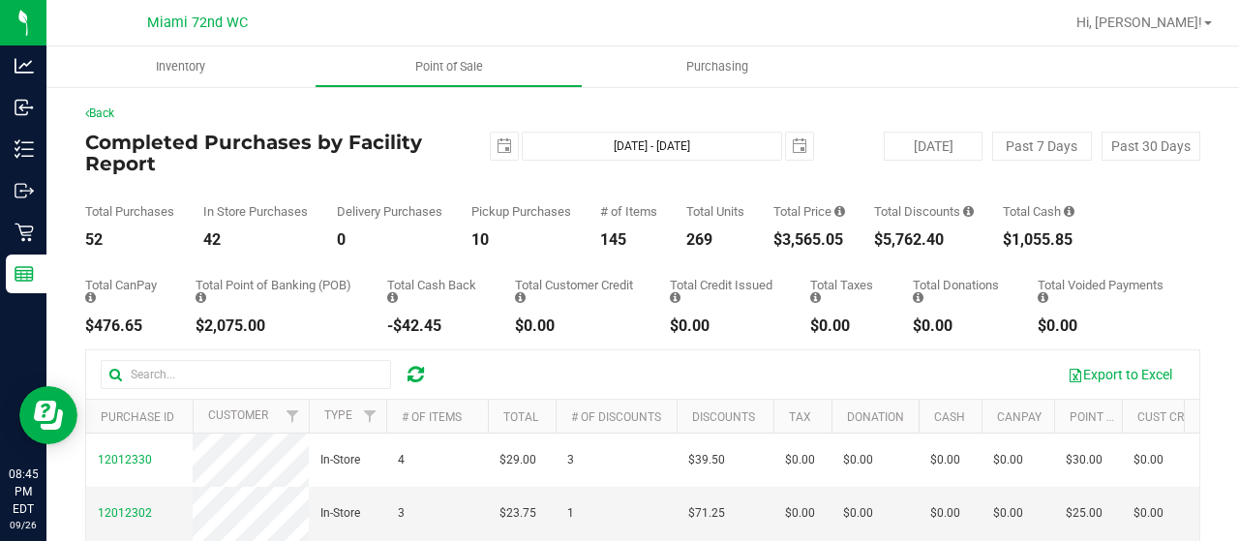
click at [924, 241] on div "$5,762.40" at bounding box center [924, 239] width 100 height 15
copy div "5,762.40"
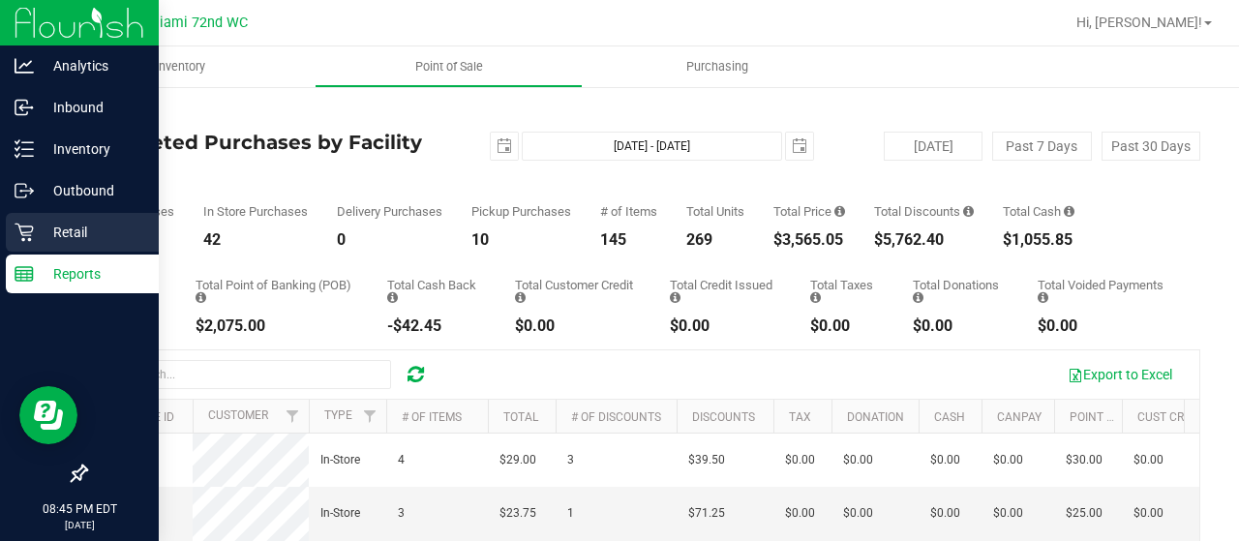
click at [43, 229] on p "Retail" at bounding box center [92, 232] width 116 height 23
click at [19, 231] on icon at bounding box center [24, 232] width 19 height 19
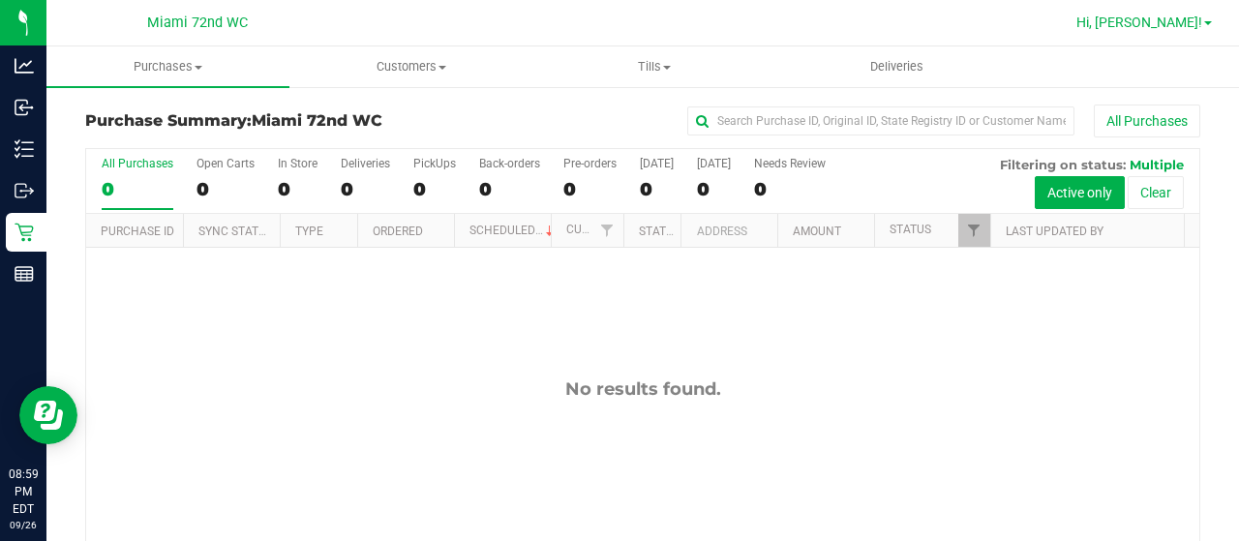
click at [1169, 18] on span "Hi, [PERSON_NAME]!" at bounding box center [1140, 22] width 126 height 15
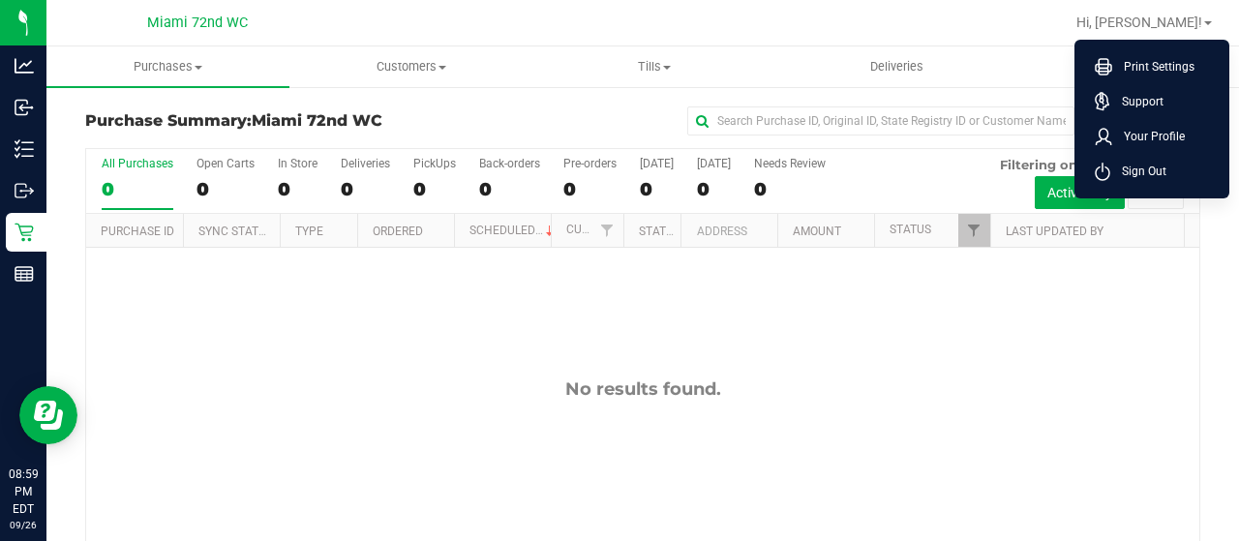
click at [1091, 326] on div "No results found." at bounding box center [643, 484] width 1114 height 472
